Goal: Task Accomplishment & Management: Use online tool/utility

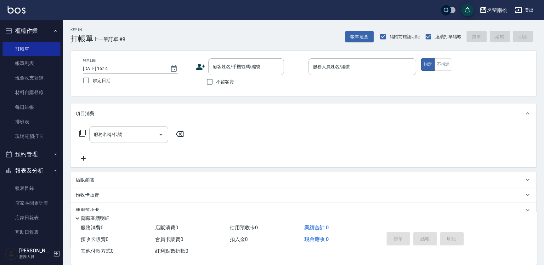
click at [223, 82] on span "不留客資" at bounding box center [225, 81] width 18 height 7
click at [216, 82] on input "不留客資" at bounding box center [209, 81] width 13 height 13
checkbox input "true"
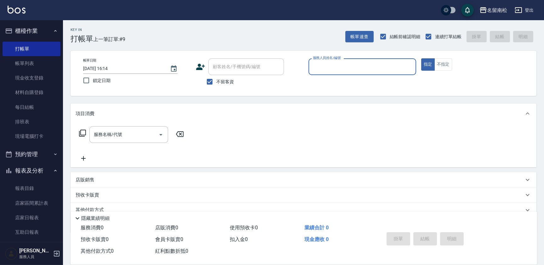
click at [324, 66] on input "服務人員姓名/編號" at bounding box center [363, 66] width 102 height 11
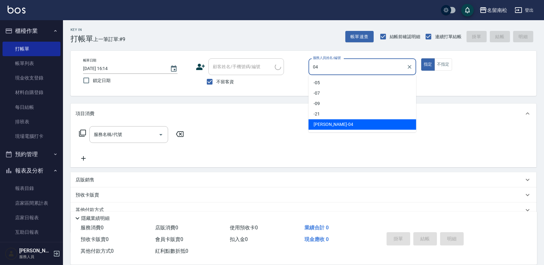
type input "[PERSON_NAME]04"
type button "true"
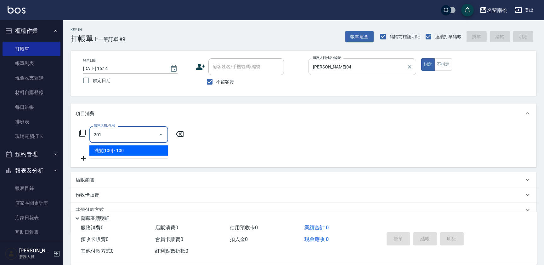
type input "洗髮[100](201)"
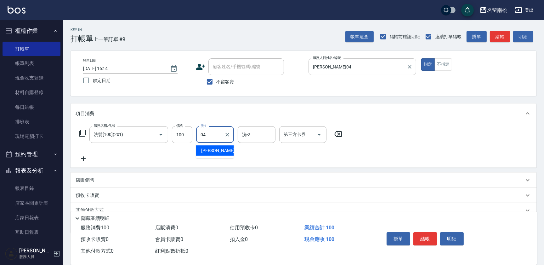
type input "[PERSON_NAME]04"
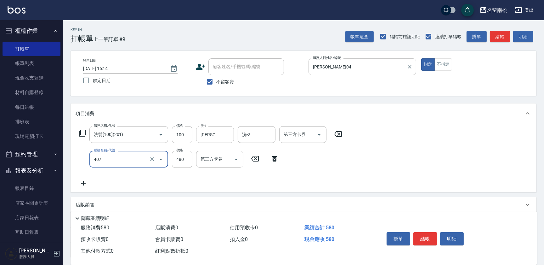
type input "剪髮(480)(407)"
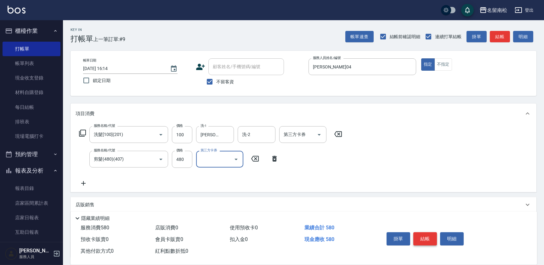
click at [426, 237] on button "結帳" at bounding box center [426, 238] width 24 height 13
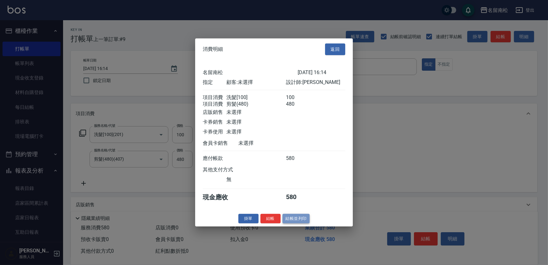
click at [299, 221] on button "結帳並列印" at bounding box center [295, 218] width 27 height 10
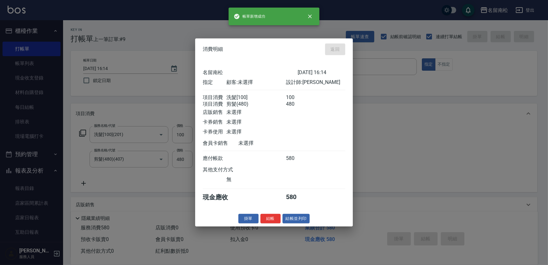
type input "[DATE] 17:42"
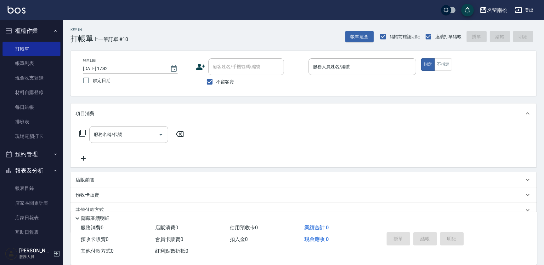
click at [346, 68] on div "服務人員姓名/編號 服務人員姓名/編號" at bounding box center [363, 66] width 108 height 17
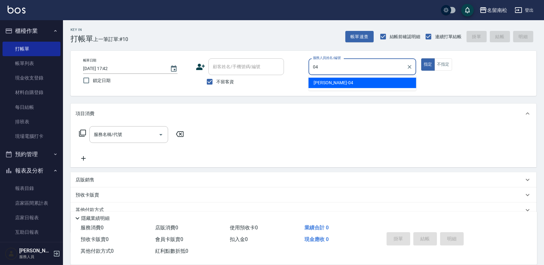
type input "[PERSON_NAME]04"
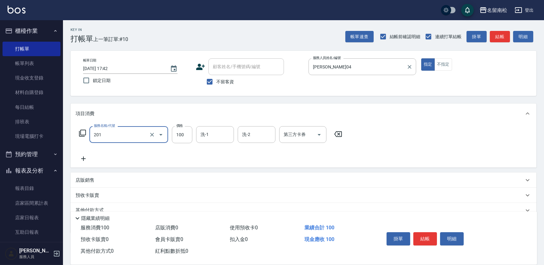
type input "洗髮[100](201)"
type input "[PERSON_NAME]04"
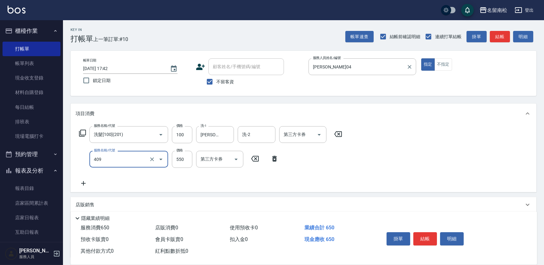
type input "剪髮(550)(409)"
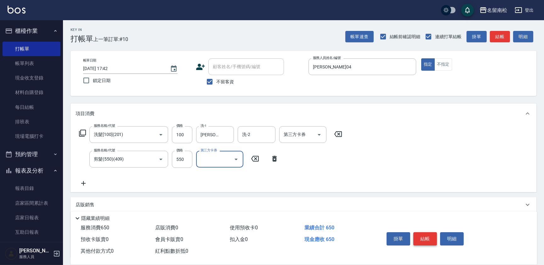
click at [422, 238] on button "結帳" at bounding box center [426, 238] width 24 height 13
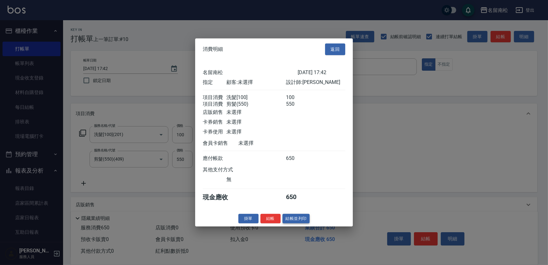
click at [300, 223] on button "結帳並列印" at bounding box center [295, 218] width 27 height 10
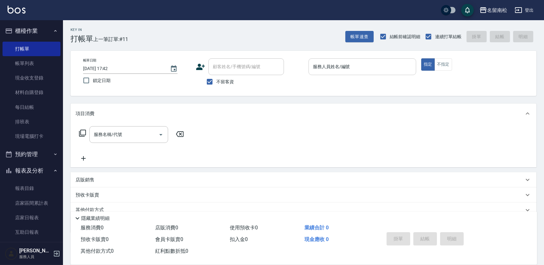
click at [379, 72] on div "服務人員姓名/編號" at bounding box center [363, 66] width 108 height 17
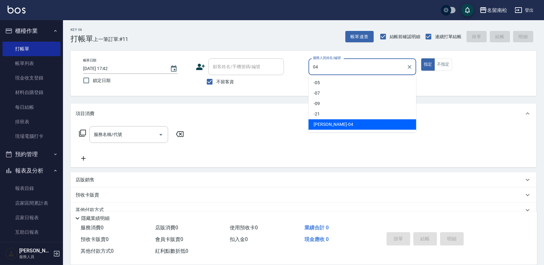
type input "[PERSON_NAME]04"
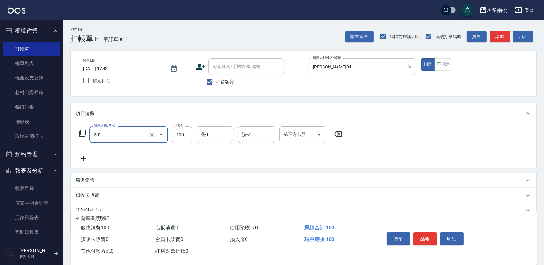
type input "洗髮[100](201)"
type input "[PERSON_NAME]-28"
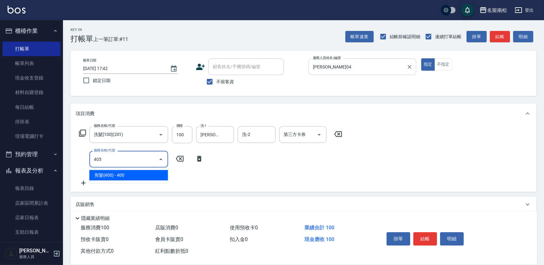
type input "剪髮(400)(405)"
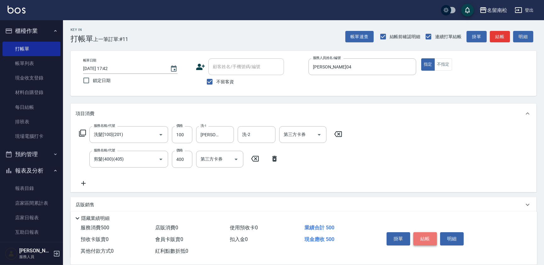
click at [428, 239] on button "結帳" at bounding box center [426, 238] width 24 height 13
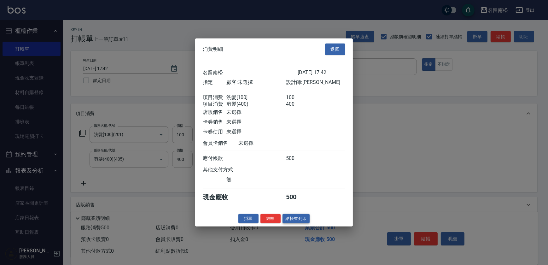
click at [289, 220] on button "結帳並列印" at bounding box center [295, 218] width 27 height 10
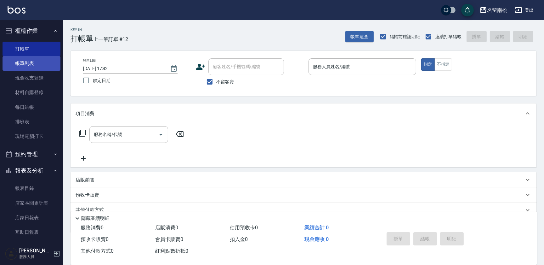
click at [27, 60] on link "帳單列表" at bounding box center [32, 63] width 58 height 14
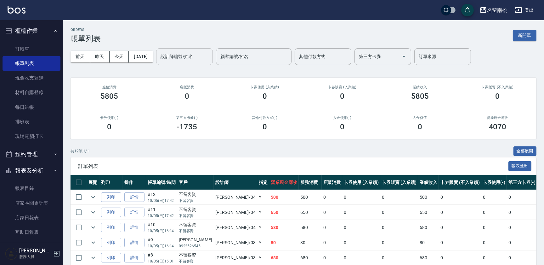
click at [187, 58] on input "設計師編號/姓名" at bounding box center [184, 56] width 51 height 11
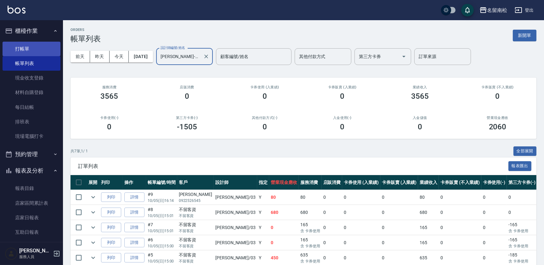
type input "[PERSON_NAME]-03"
click at [29, 49] on link "打帳單" at bounding box center [32, 49] width 58 height 14
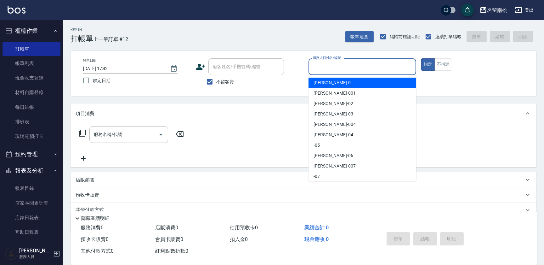
click at [371, 70] on input "服務人員姓名/編號" at bounding box center [363, 66] width 102 height 11
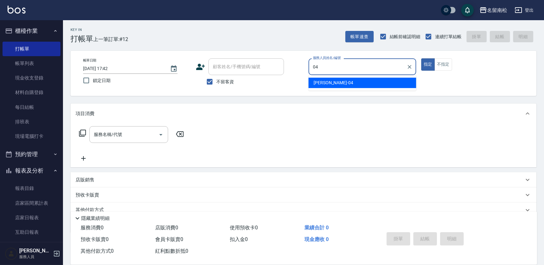
type input "[PERSON_NAME]04"
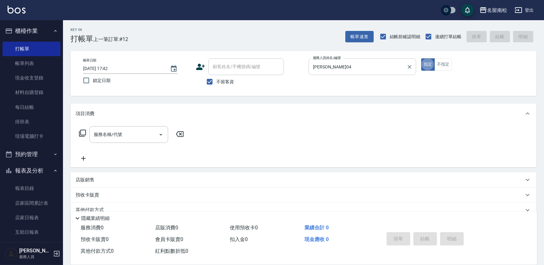
type button "true"
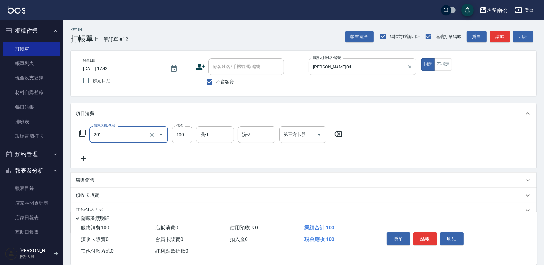
type input "洗髮[100](201)"
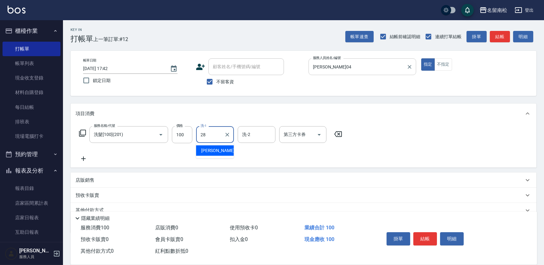
type input "[PERSON_NAME]-28"
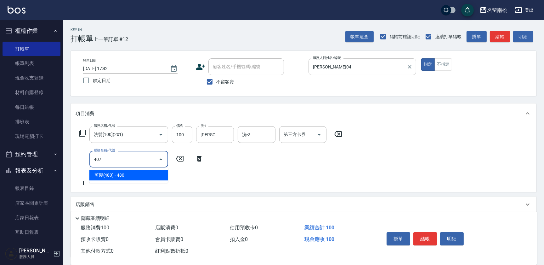
type input "剪髮(480)(407)"
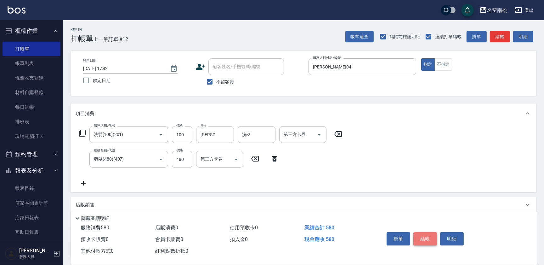
click at [431, 238] on button "結帳" at bounding box center [426, 238] width 24 height 13
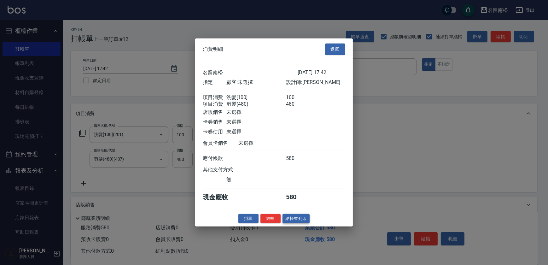
click at [306, 220] on button "結帳並列印" at bounding box center [295, 218] width 27 height 10
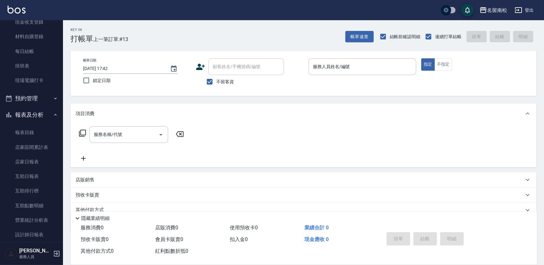
scroll to position [143, 0]
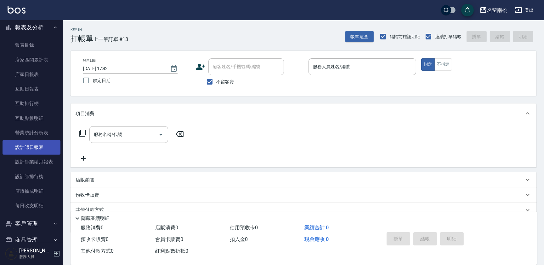
click at [41, 148] on link "設計師日報表" at bounding box center [32, 147] width 58 height 14
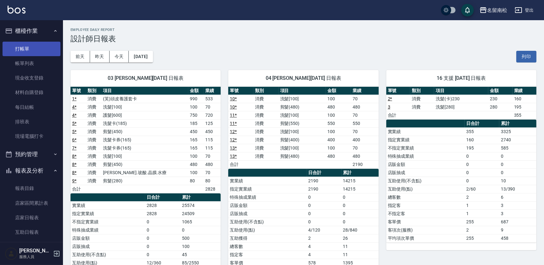
click at [34, 44] on link "打帳單" at bounding box center [32, 49] width 58 height 14
